Goal: Transaction & Acquisition: Purchase product/service

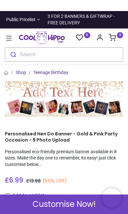
click at [12, 45] on div "Search" at bounding box center [64, 53] width 118 height 18
click at [7, 44] on div "Search" at bounding box center [64, 53] width 118 height 18
click at [10, 40] on icon at bounding box center [9, 38] width 8 height 8
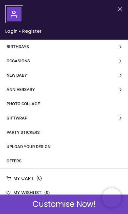
click at [116, 46] on link "Birthdays" at bounding box center [64, 47] width 128 height 14
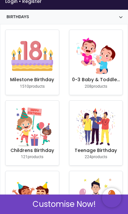
scroll to position [34, 0]
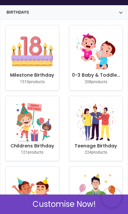
click at [25, 67] on img at bounding box center [32, 52] width 42 height 42
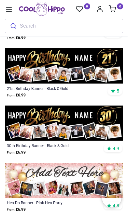
scroll to position [429, 0]
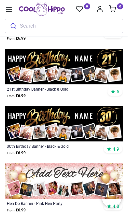
click at [45, 84] on img at bounding box center [64, 66] width 118 height 35
click at [52, 92] on div "21st Birthday Banner - Black & Gold" at bounding box center [52, 88] width 91 height 5
click at [29, 81] on img at bounding box center [64, 66] width 118 height 35
click at [20, 92] on div "21st Birthday Banner - Black & Gold" at bounding box center [52, 88] width 91 height 5
click at [44, 84] on img at bounding box center [64, 66] width 118 height 35
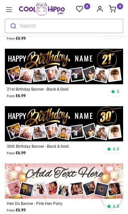
click at [52, 79] on img at bounding box center [64, 66] width 118 height 35
click at [84, 92] on div "21st Birthday Banner - Black & Gold" at bounding box center [52, 88] width 91 height 5
click at [115, 101] on div "21st Birthday Banner - Black & Gold From £ 6.99 5" at bounding box center [64, 92] width 118 height 17
click at [106, 84] on img at bounding box center [64, 66] width 118 height 35
click at [99, 84] on img at bounding box center [64, 66] width 118 height 35
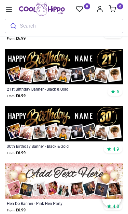
click at [81, 84] on img at bounding box center [64, 66] width 118 height 35
click at [55, 92] on div "21st Birthday Banner - Black & Gold" at bounding box center [52, 88] width 91 height 5
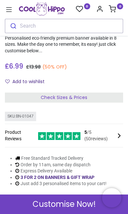
scroll to position [74, 0]
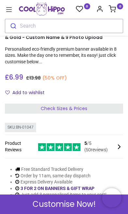
click at [110, 108] on div "Check Sizes & Prices" at bounding box center [64, 109] width 118 height 10
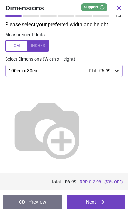
click at [86, 199] on button "Next" at bounding box center [96, 202] width 59 height 14
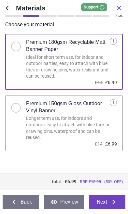
click at [110, 204] on icon at bounding box center [113, 202] width 8 height 8
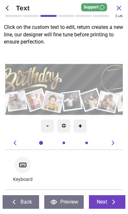
click at [78, 77] on textarea at bounding box center [82, 77] width 37 height 10
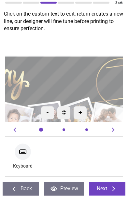
type textarea "*****"
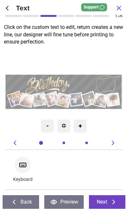
click at [108, 205] on button "Next" at bounding box center [107, 202] width 36 height 14
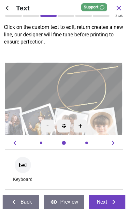
click at [108, 205] on button "Next" at bounding box center [107, 202] width 36 height 14
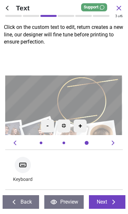
click at [106, 200] on button "Next" at bounding box center [107, 202] width 36 height 14
